Goal: Task Accomplishment & Management: Manage account settings

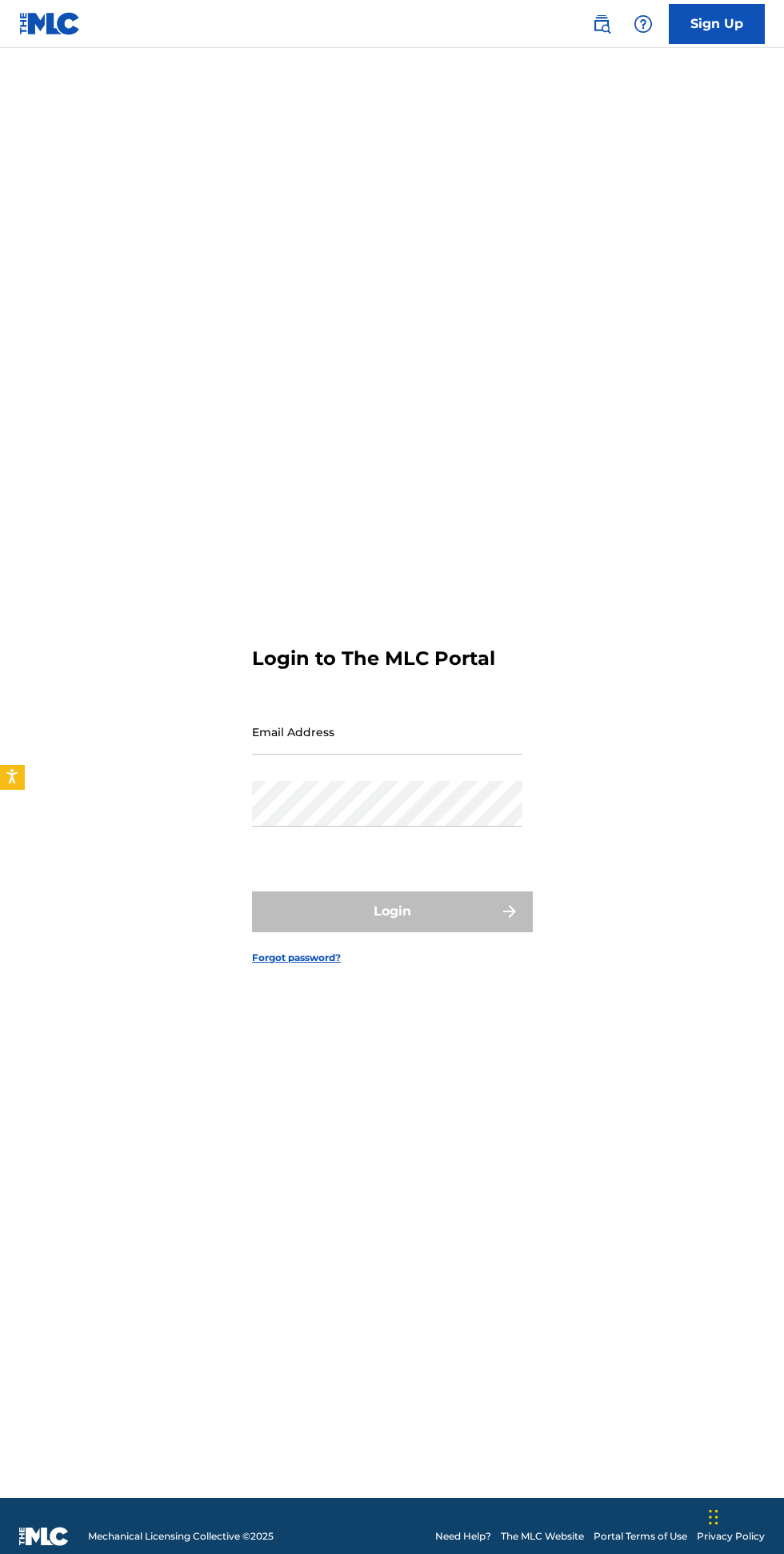
click at [460, 755] on input "Email Address" at bounding box center [387, 732] width 270 height 46
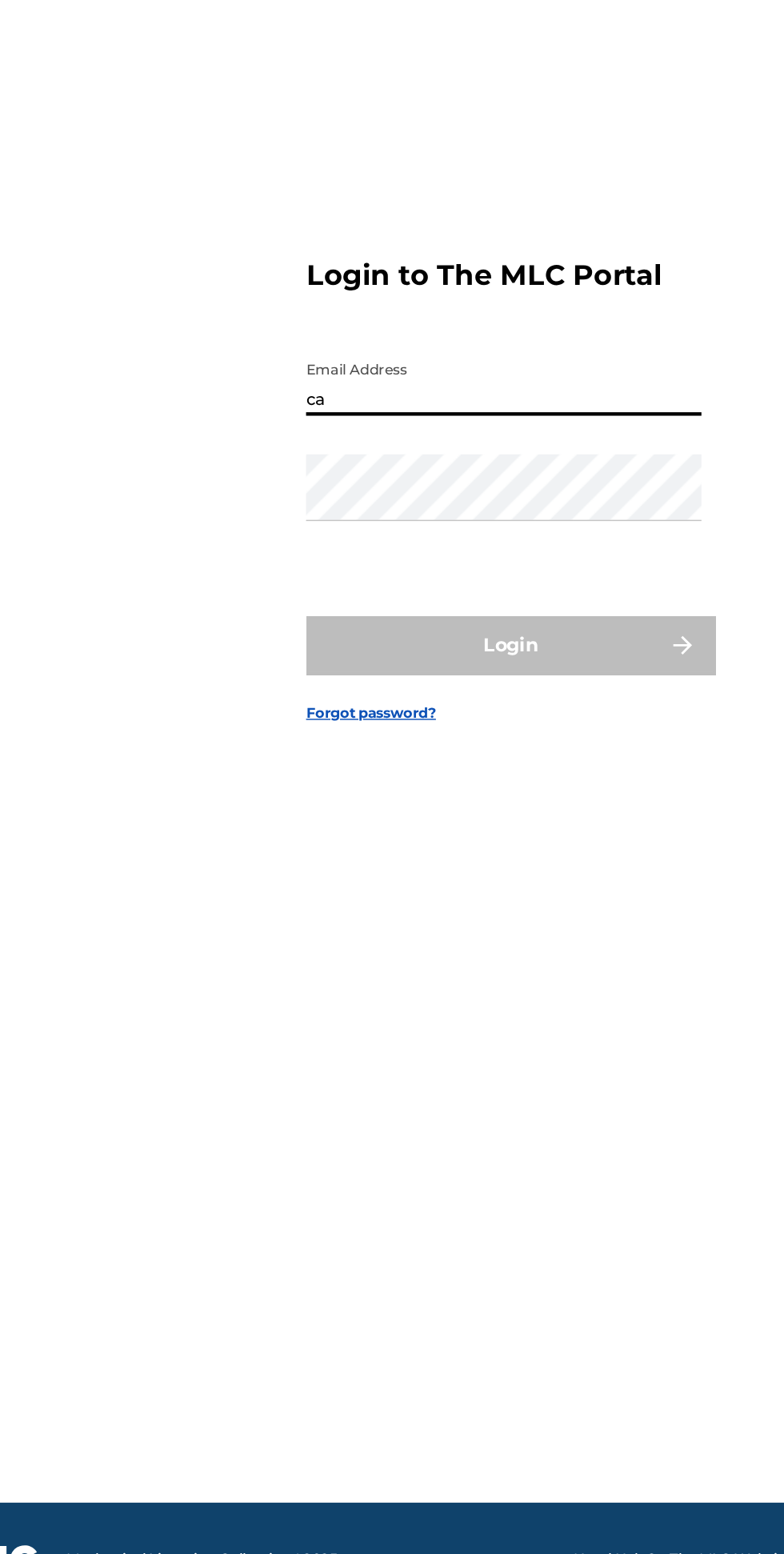
type input "[EMAIL_ADDRESS][DOMAIN_NAME]"
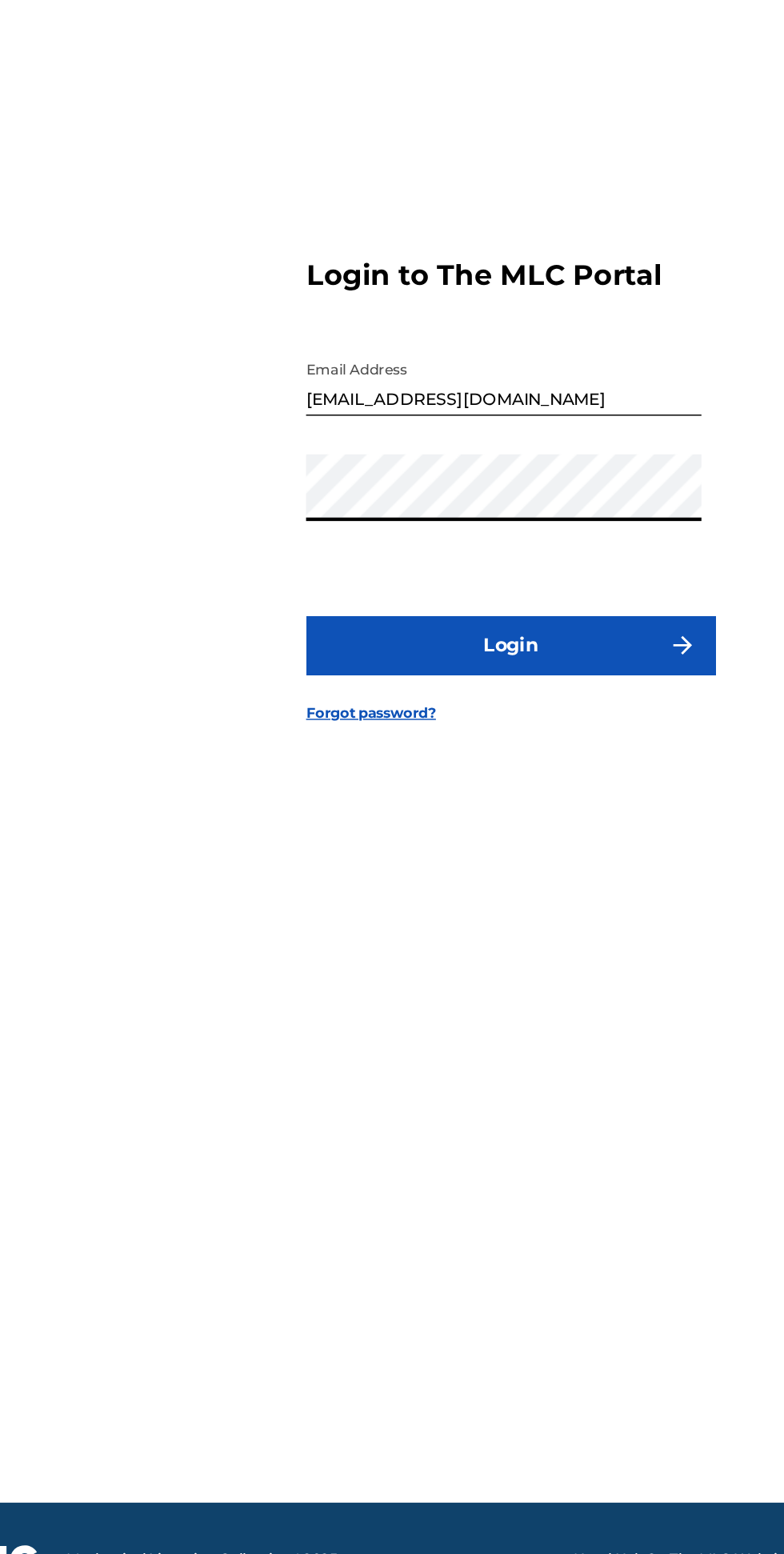
click at [459, 931] on button "Login" at bounding box center [392, 911] width 280 height 40
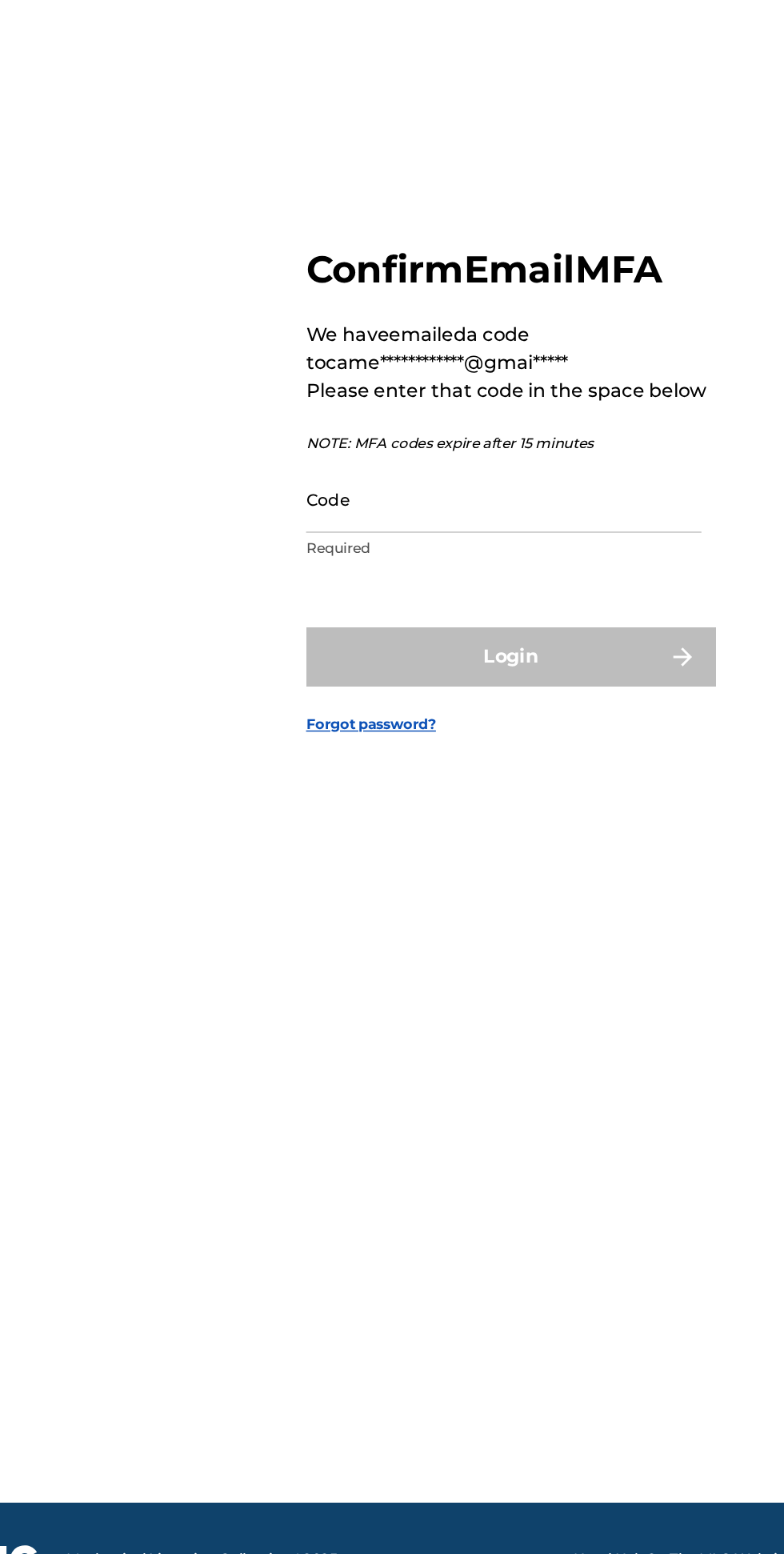
scroll to position [8, 0]
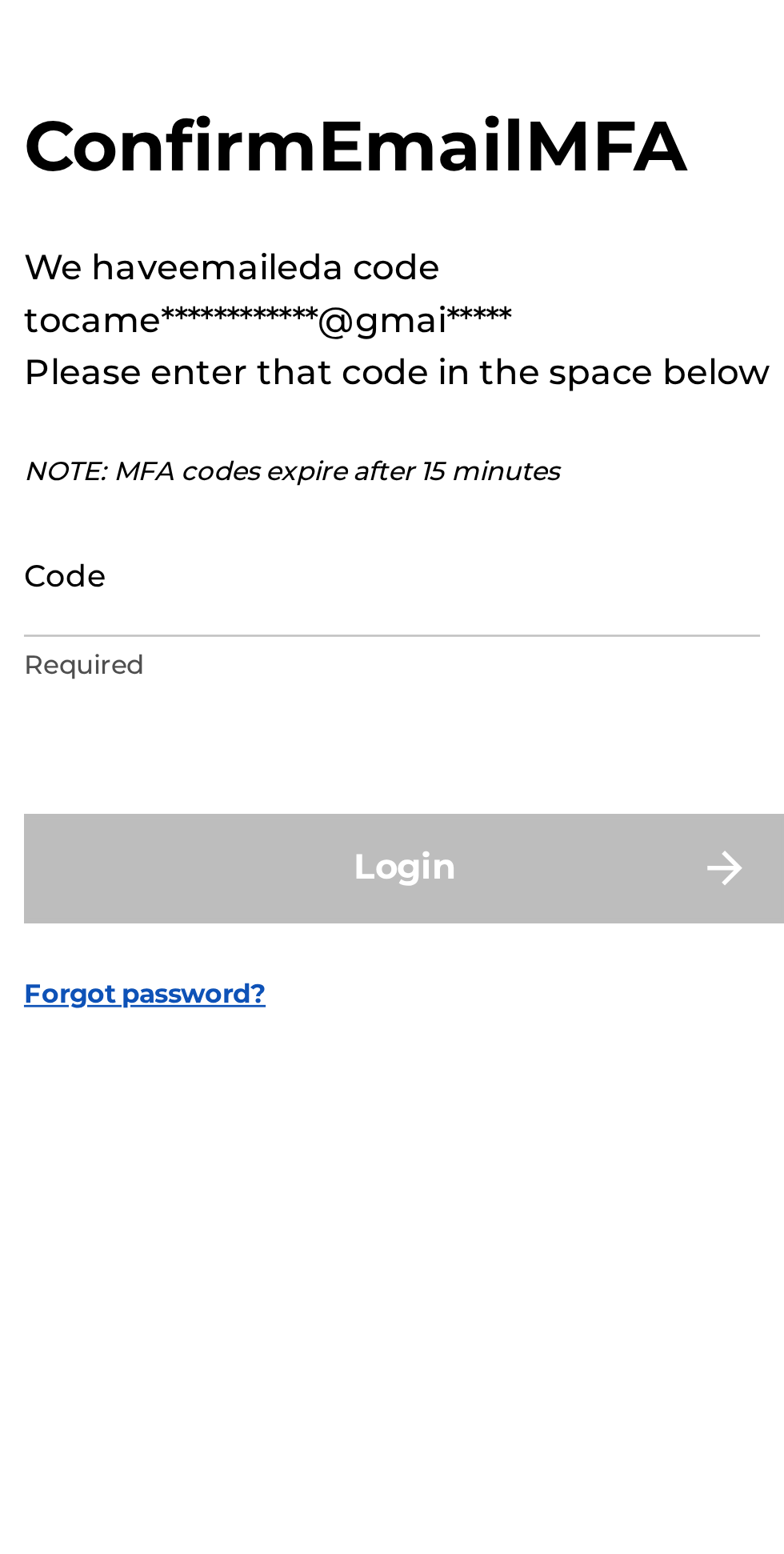
click at [300, 827] on input "Code" at bounding box center [387, 804] width 270 height 46
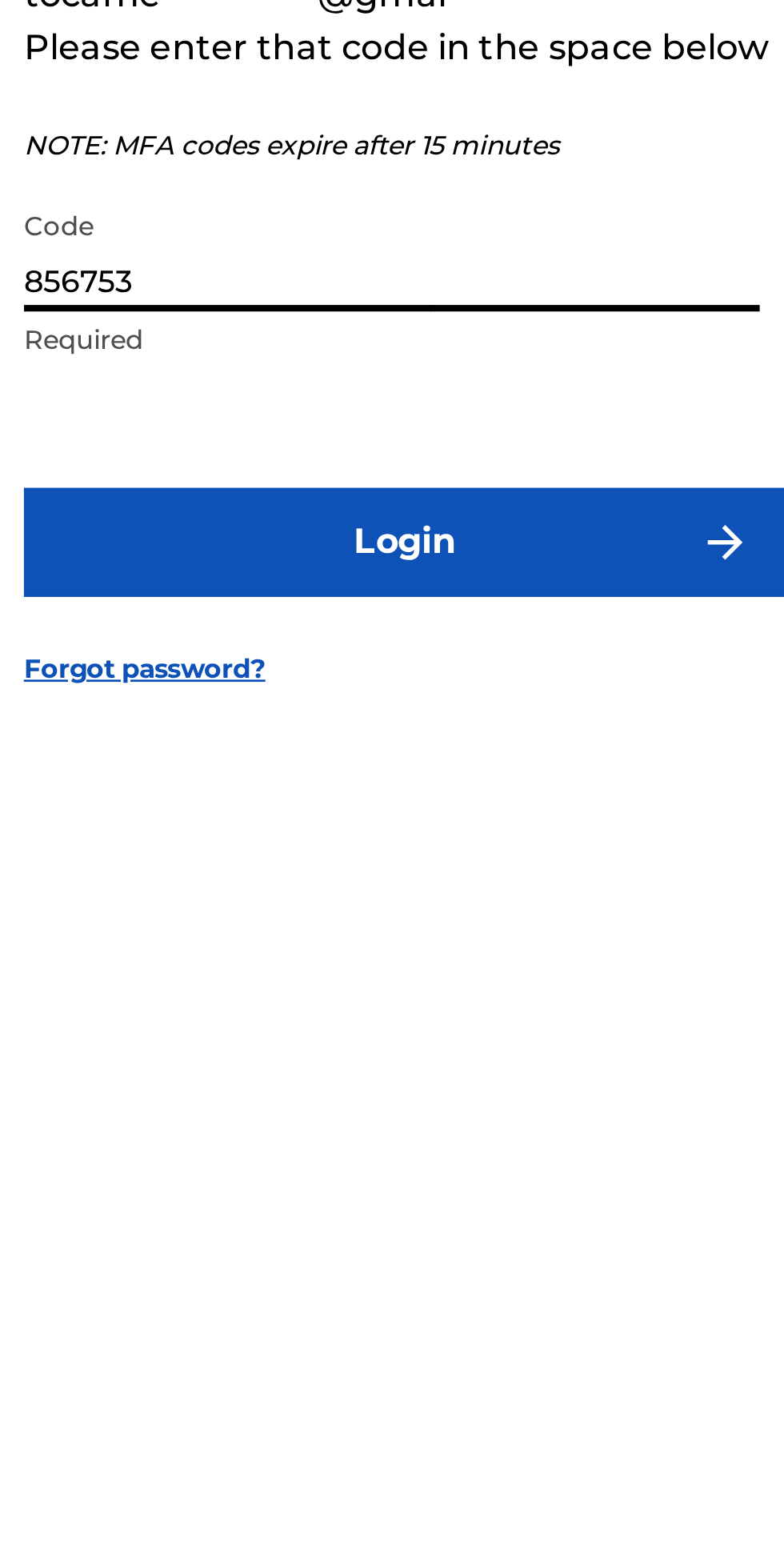
type input "856753"
click at [429, 931] on button "Login" at bounding box center [392, 911] width 280 height 40
